Goal: Task Accomplishment & Management: Manage account settings

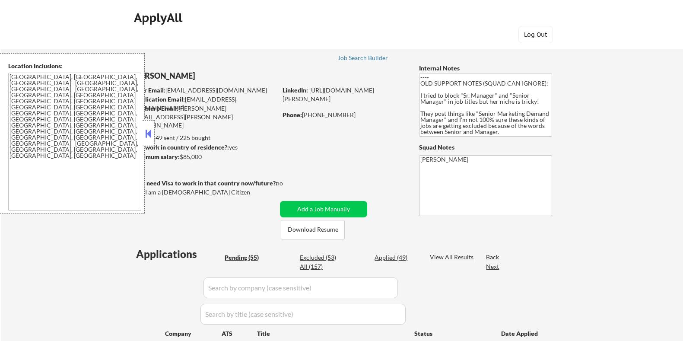
select select ""pending""
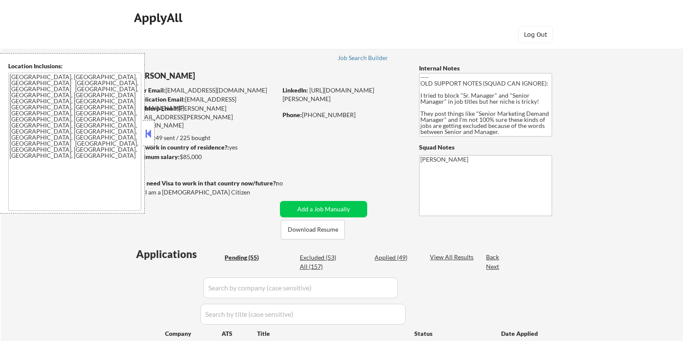
select select ""pending""
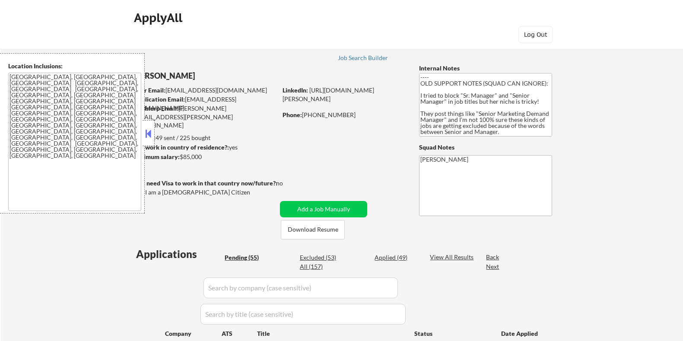
select select ""pending""
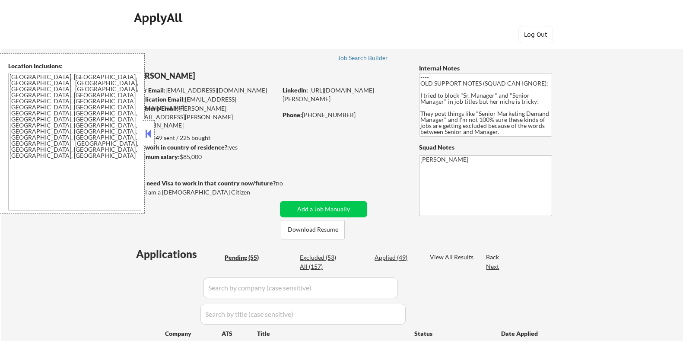
select select ""pending""
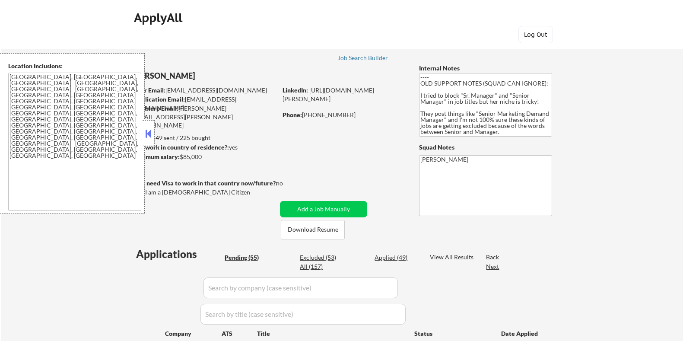
select select ""pending""
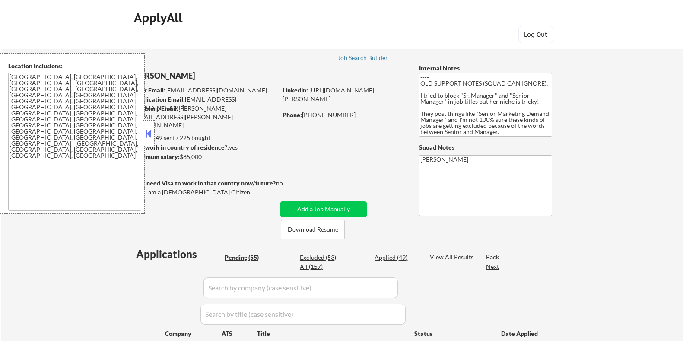
select select ""pending""
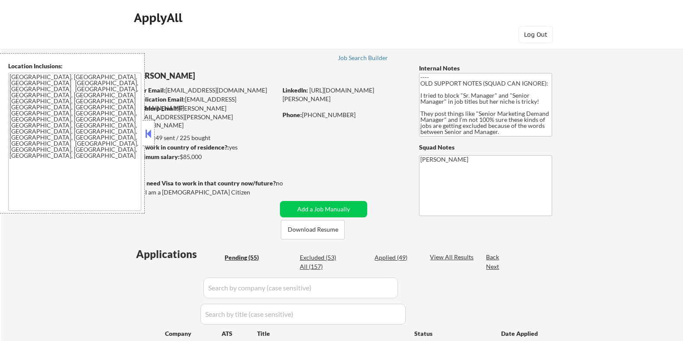
select select ""pending""
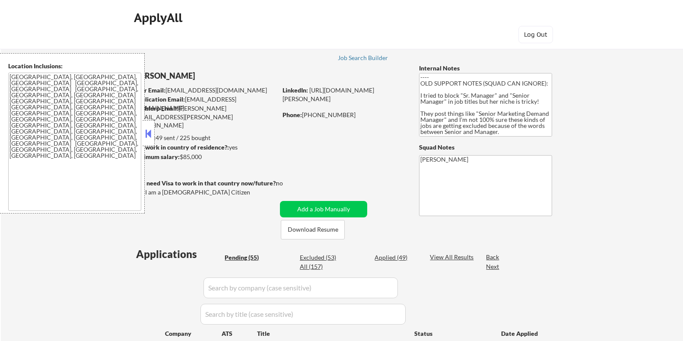
select select ""pending""
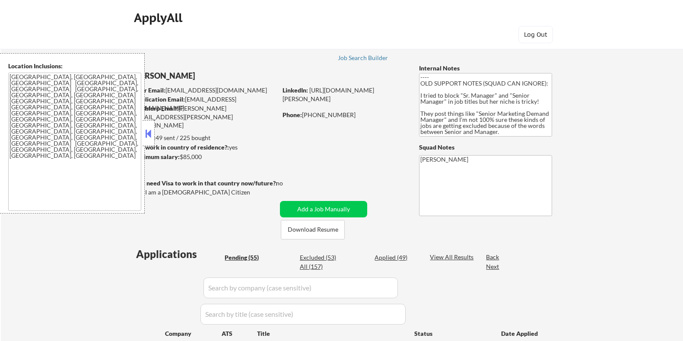
select select ""pending""
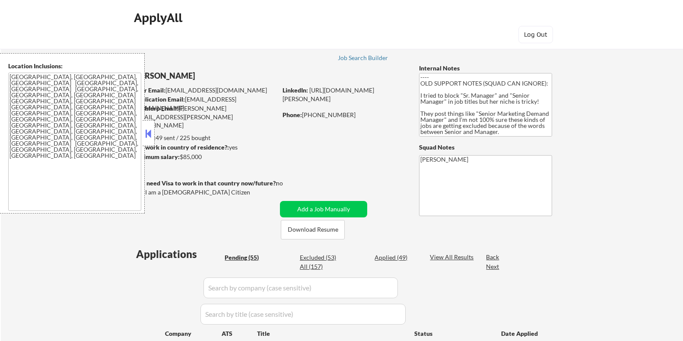
select select ""pending""
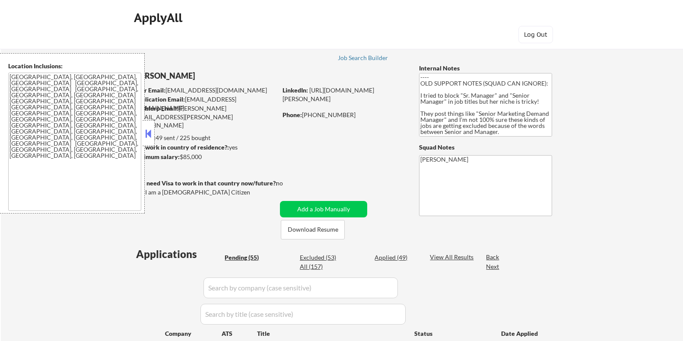
select select ""pending""
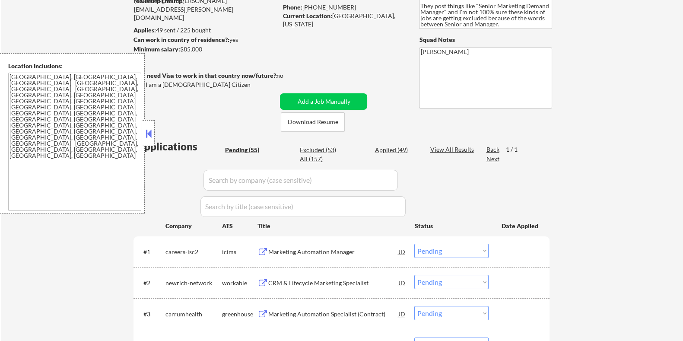
scroll to position [216, 0]
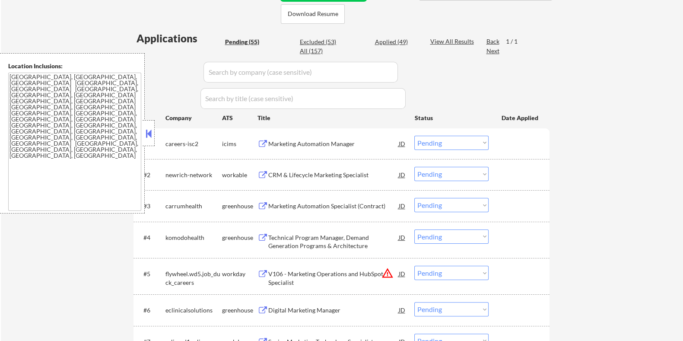
click at [315, 176] on div "CRM & Lifecycle Marketing Specialist" at bounding box center [333, 175] width 130 height 9
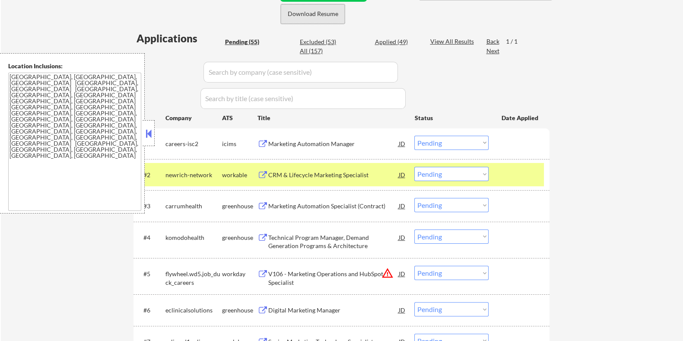
click at [324, 13] on button "Download Resume" at bounding box center [313, 13] width 64 height 19
click at [467, 172] on select "Choose an option... Pending Applied Excluded (Questions) Excluded (Expired) Exc…" at bounding box center [451, 174] width 74 height 14
click at [414, 167] on select "Choose an option... Pending Applied Excluded (Questions) Excluded (Expired) Exc…" at bounding box center [451, 174] width 74 height 14
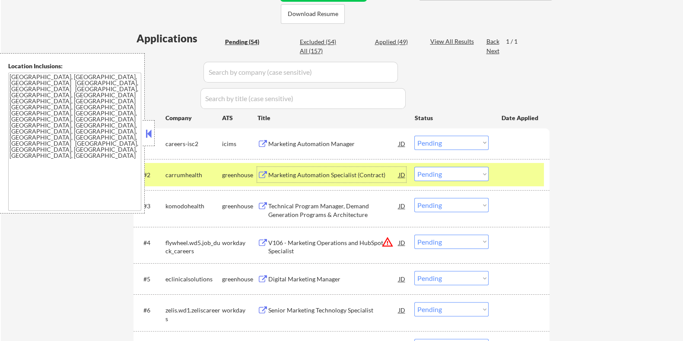
click at [289, 175] on div "Marketing Automation Specialist (Contract)" at bounding box center [333, 175] width 130 height 9
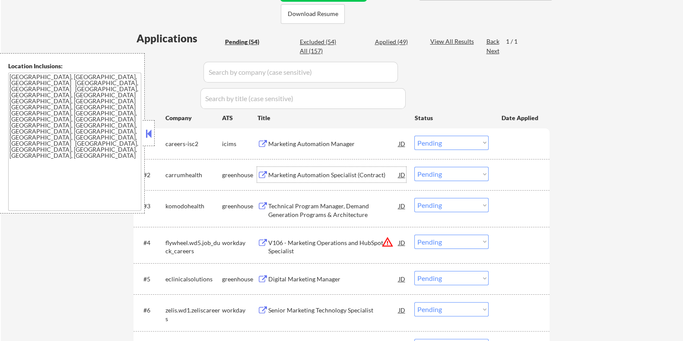
click at [436, 173] on select "Choose an option... Pending Applied Excluded (Questions) Excluded (Expired) Exc…" at bounding box center [451, 174] width 74 height 14
click at [414, 167] on select "Choose an option... Pending Applied Excluded (Questions) Excluded (Expired) Exc…" at bounding box center [451, 174] width 74 height 14
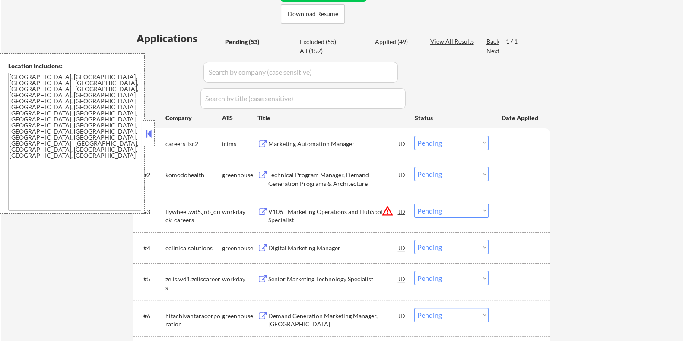
click at [313, 177] on div "Technical Program Manager, Demand Generation Programs & Architecture" at bounding box center [333, 179] width 130 height 17
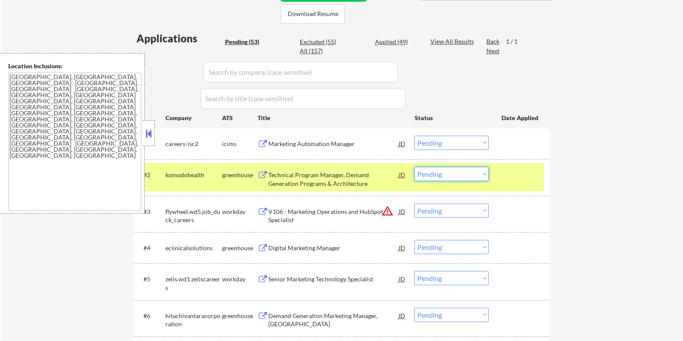
click at [460, 172] on select "Choose an option... Pending Applied Excluded (Questions) Excluded (Expired) Exc…" at bounding box center [451, 174] width 74 height 14
click at [414, 167] on select "Choose an option... Pending Applied Excluded (Questions) Excluded (Expired) Exc…" at bounding box center [451, 174] width 74 height 14
select select ""pending""
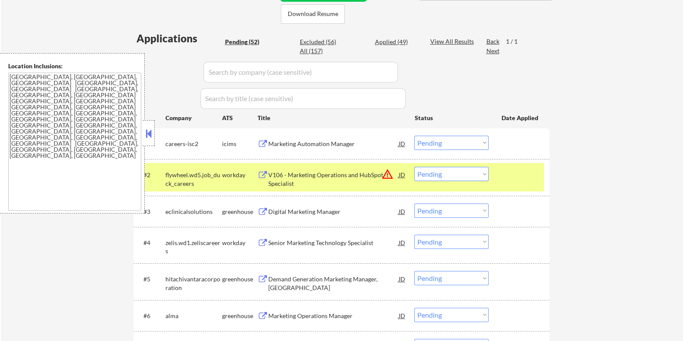
click at [308, 144] on div "Marketing Automation Manager" at bounding box center [333, 144] width 130 height 9
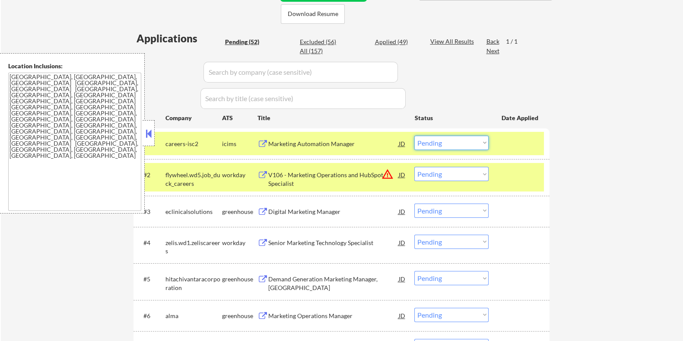
click at [448, 141] on select "Choose an option... Pending Applied Excluded (Questions) Excluded (Expired) Exc…" at bounding box center [451, 143] width 74 height 14
click at [414, 136] on select "Choose an option... Pending Applied Excluded (Questions) Excluded (Expired) Exc…" at bounding box center [451, 143] width 74 height 14
select select ""pending""
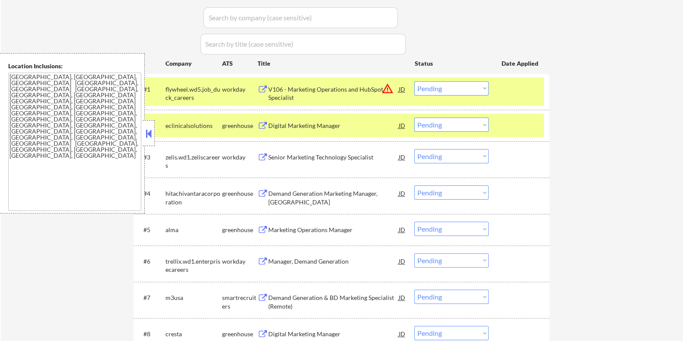
scroll to position [324, 0]
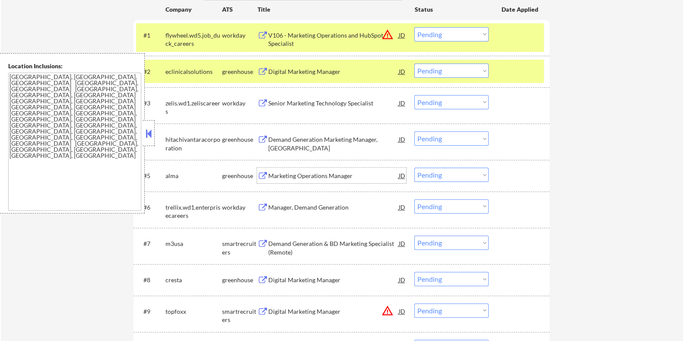
click at [304, 171] on div "Marketing Operations Manager" at bounding box center [333, 176] width 130 height 16
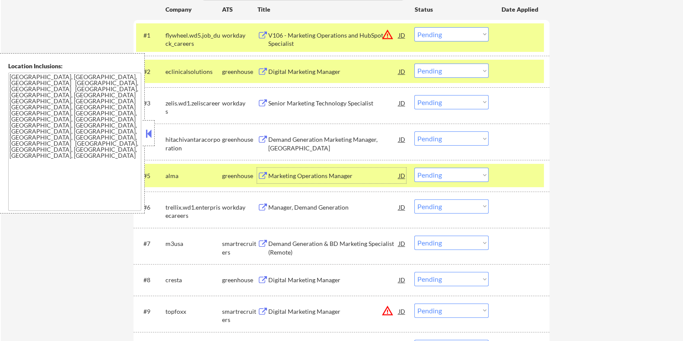
click at [472, 178] on select "Choose an option... Pending Applied Excluded (Questions) Excluded (Expired) Exc…" at bounding box center [451, 175] width 74 height 14
click at [414, 168] on select "Choose an option... Pending Applied Excluded (Questions) Excluded (Expired) Exc…" at bounding box center [451, 175] width 74 height 14
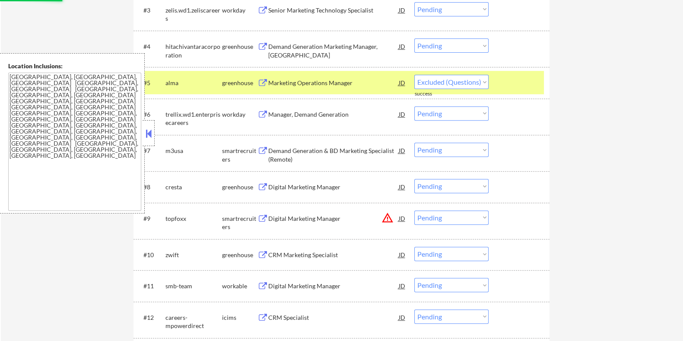
scroll to position [432, 0]
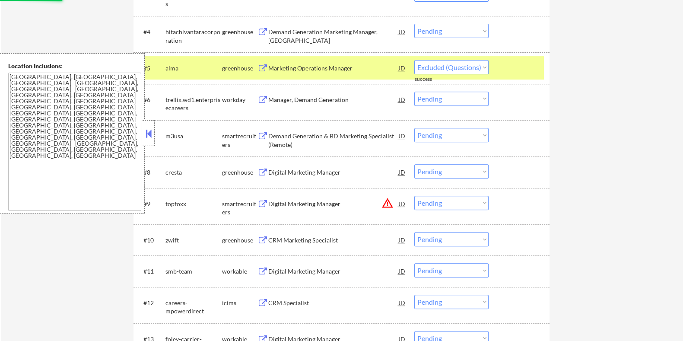
select select ""pending""
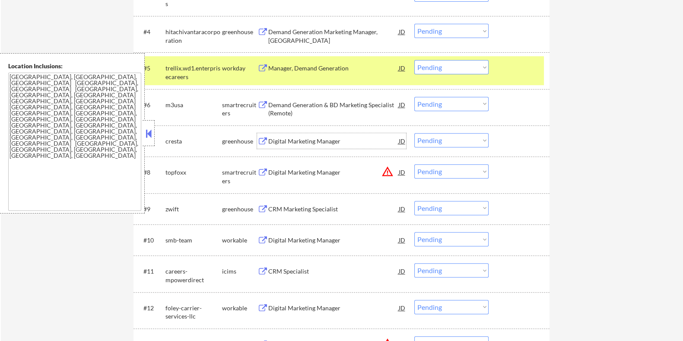
click at [282, 137] on div "Digital Marketing Manager" at bounding box center [333, 141] width 130 height 9
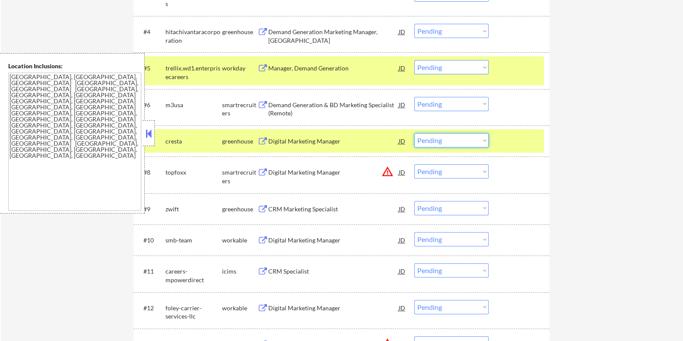
click at [448, 139] on select "Choose an option... Pending Applied Excluded (Questions) Excluded (Expired) Exc…" at bounding box center [451, 140] width 74 height 14
click at [414, 133] on select "Choose an option... Pending Applied Excluded (Questions) Excluded (Expired) Exc…" at bounding box center [451, 140] width 74 height 14
select select ""pending""
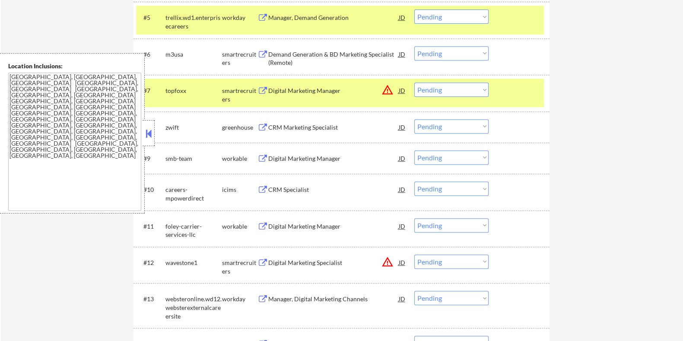
scroll to position [540, 0]
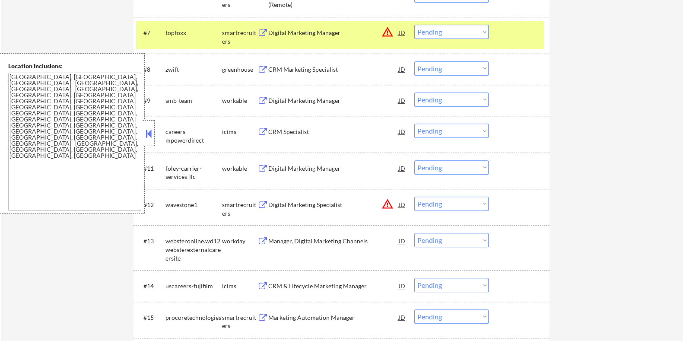
click at [319, 96] on div "Digital Marketing Manager" at bounding box center [333, 100] width 130 height 9
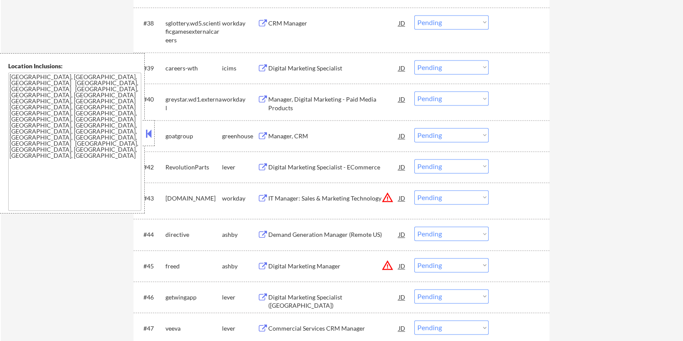
scroll to position [1674, 0]
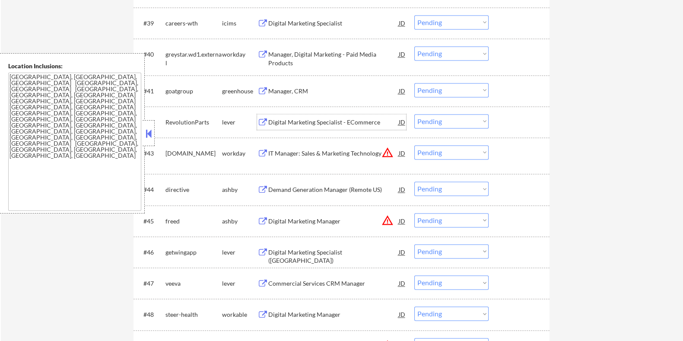
click at [293, 118] on div "Digital Marketing Specialist - ECommerce" at bounding box center [333, 122] width 130 height 9
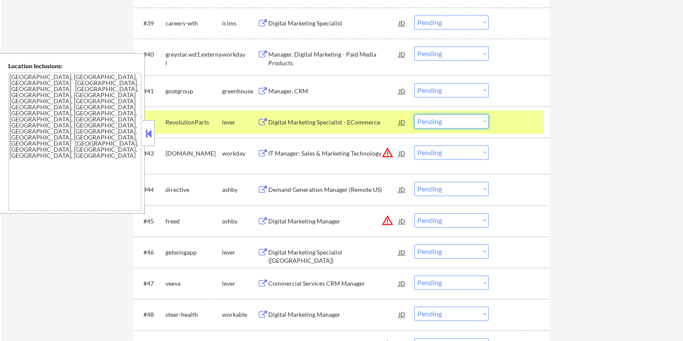
drag, startPoint x: 474, startPoint y: 121, endPoint x: 473, endPoint y: 126, distance: 4.9
click at [474, 121] on select "Choose an option... Pending Applied Excluded (Questions) Excluded (Expired) Exc…" at bounding box center [451, 121] width 74 height 14
click at [414, 114] on select "Choose an option... Pending Applied Excluded (Questions) Excluded (Expired) Exc…" at bounding box center [451, 121] width 74 height 14
select select ""pending""
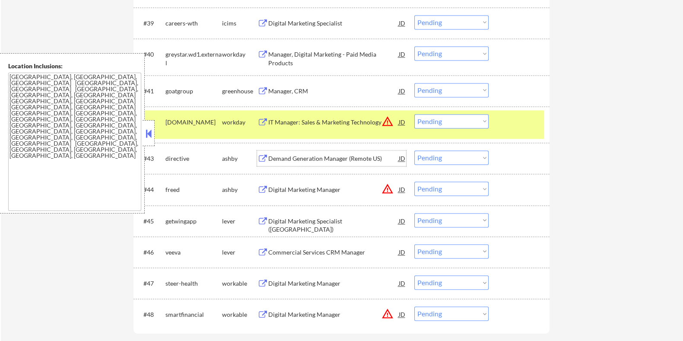
click at [313, 159] on div "Demand Generation Manager (Remote US)" at bounding box center [333, 158] width 130 height 9
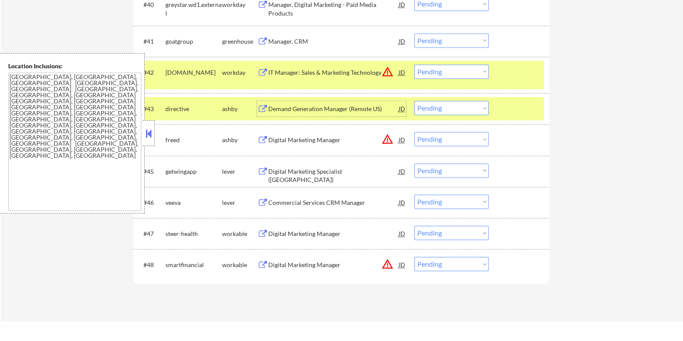
scroll to position [1728, 0]
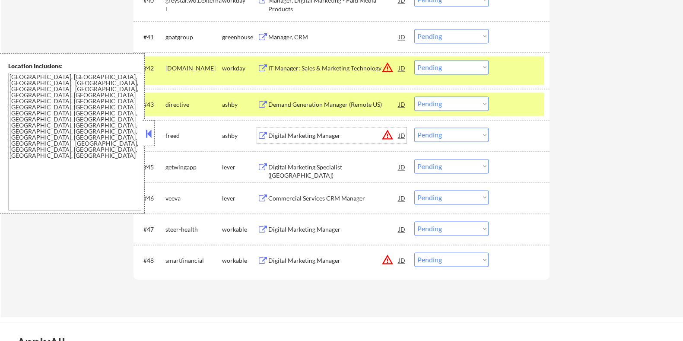
click at [283, 133] on div "Digital Marketing Manager" at bounding box center [333, 135] width 130 height 9
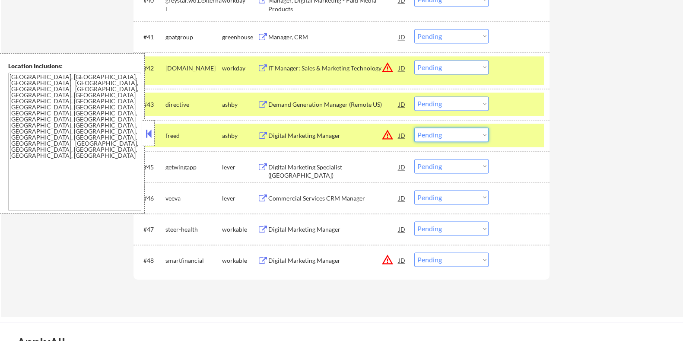
click at [454, 135] on select "Choose an option... Pending Applied Excluded (Questions) Excluded (Expired) Exc…" at bounding box center [451, 134] width 74 height 14
click at [414, 127] on select "Choose an option... Pending Applied Excluded (Questions) Excluded (Expired) Exc…" at bounding box center [451, 134] width 74 height 14
select select ""pending""
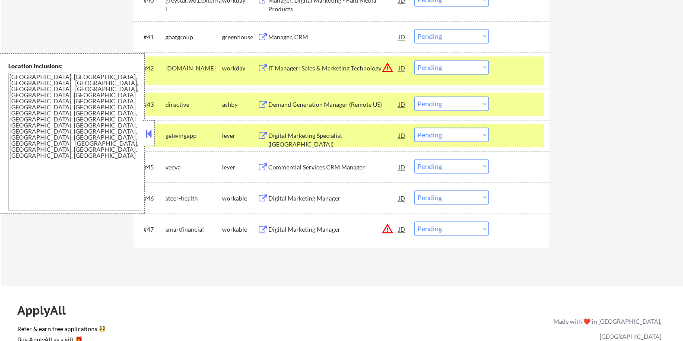
click at [318, 102] on div "Demand Generation Manager (Remote US)" at bounding box center [333, 104] width 130 height 9
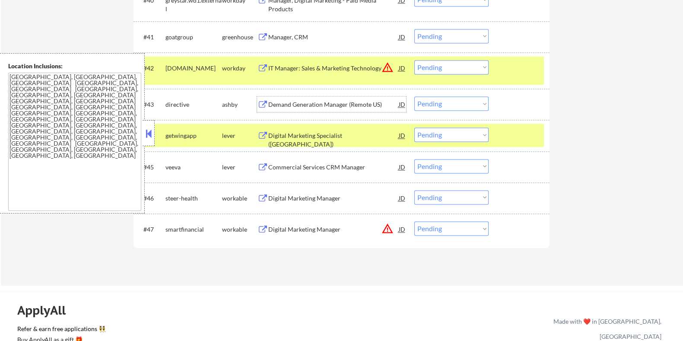
click at [301, 230] on div "Digital Marketing Manager" at bounding box center [333, 229] width 130 height 9
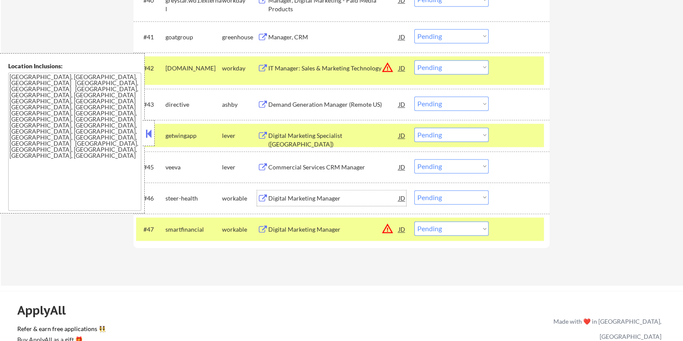
click at [312, 198] on div "Digital Marketing Manager" at bounding box center [333, 198] width 130 height 9
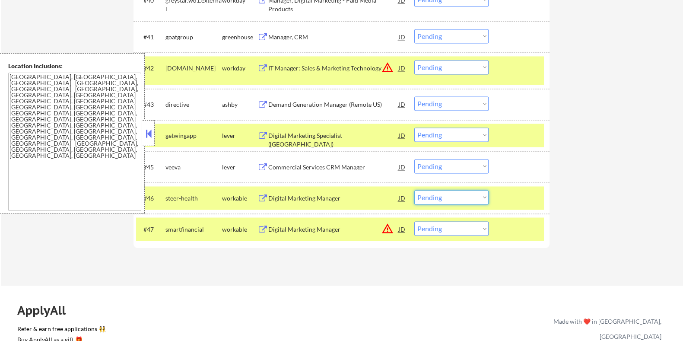
click at [456, 198] on select "Choose an option... Pending Applied Excluded (Questions) Excluded (Expired) Exc…" at bounding box center [451, 197] width 74 height 14
click at [414, 190] on select "Choose an option... Pending Applied Excluded (Questions) Excluded (Expired) Exc…" at bounding box center [451, 197] width 74 height 14
select select ""pending""
